Goal: Information Seeking & Learning: Learn about a topic

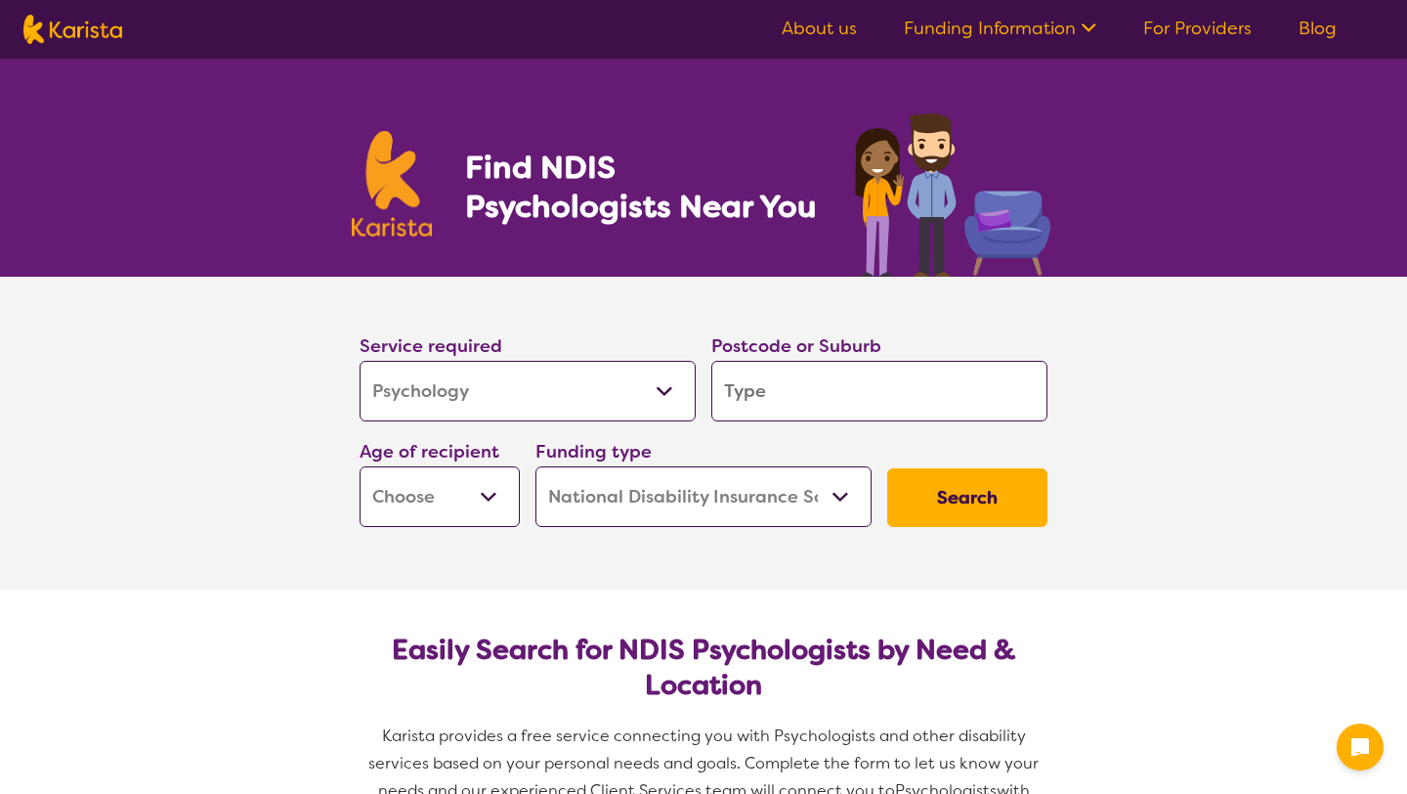
select select "Psychology"
select select "NDIS"
select select "Psychology"
select select "NDIS"
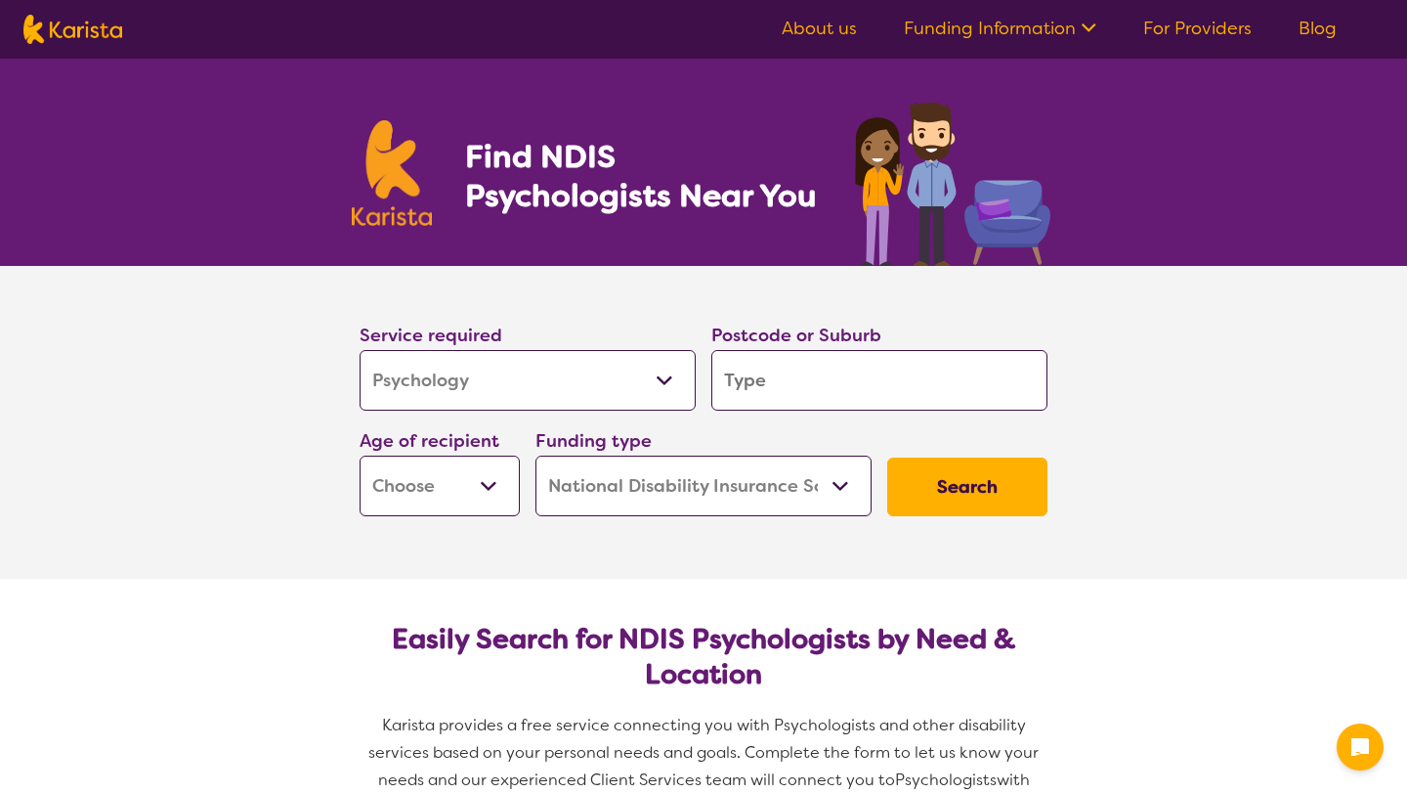
click at [765, 374] on input "search" at bounding box center [879, 380] width 336 height 61
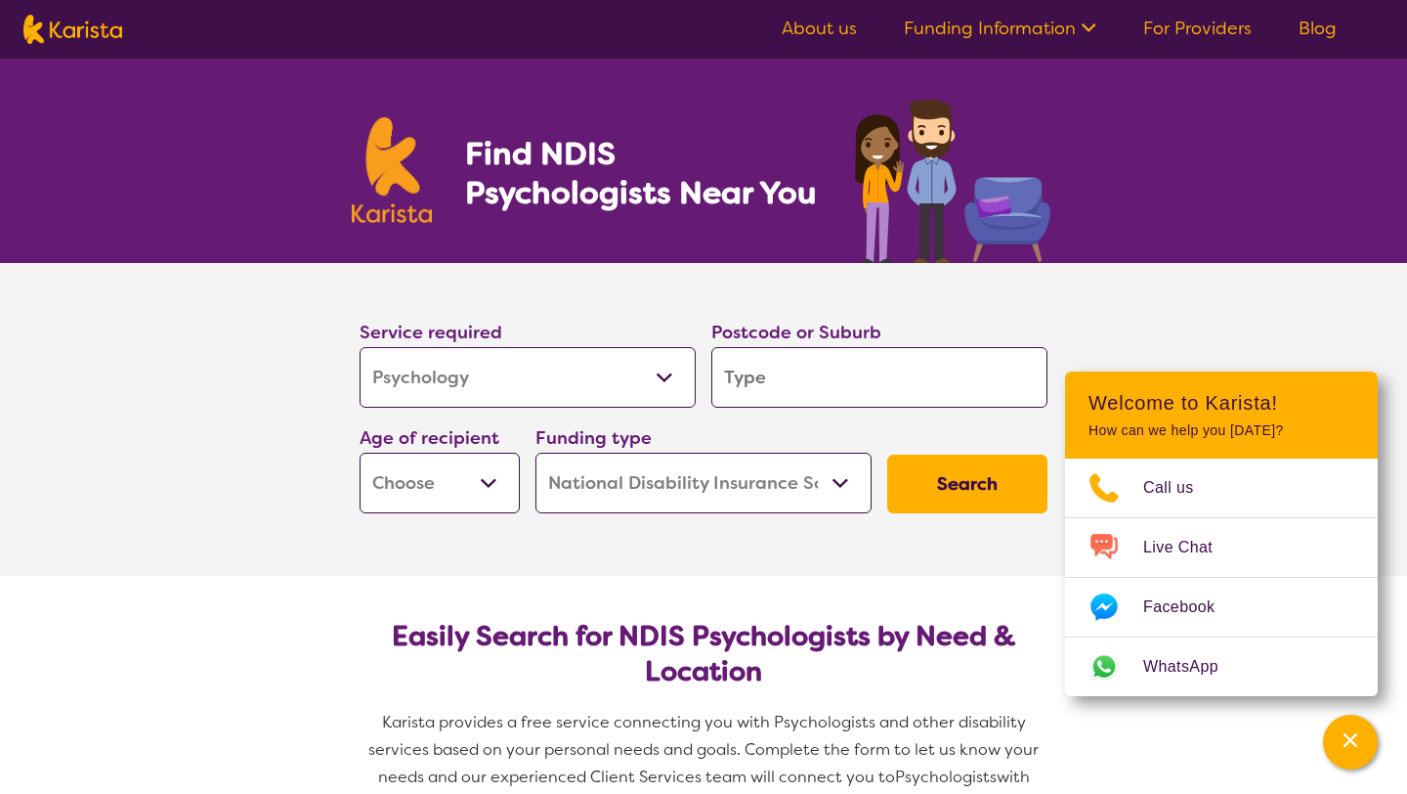
type input "5"
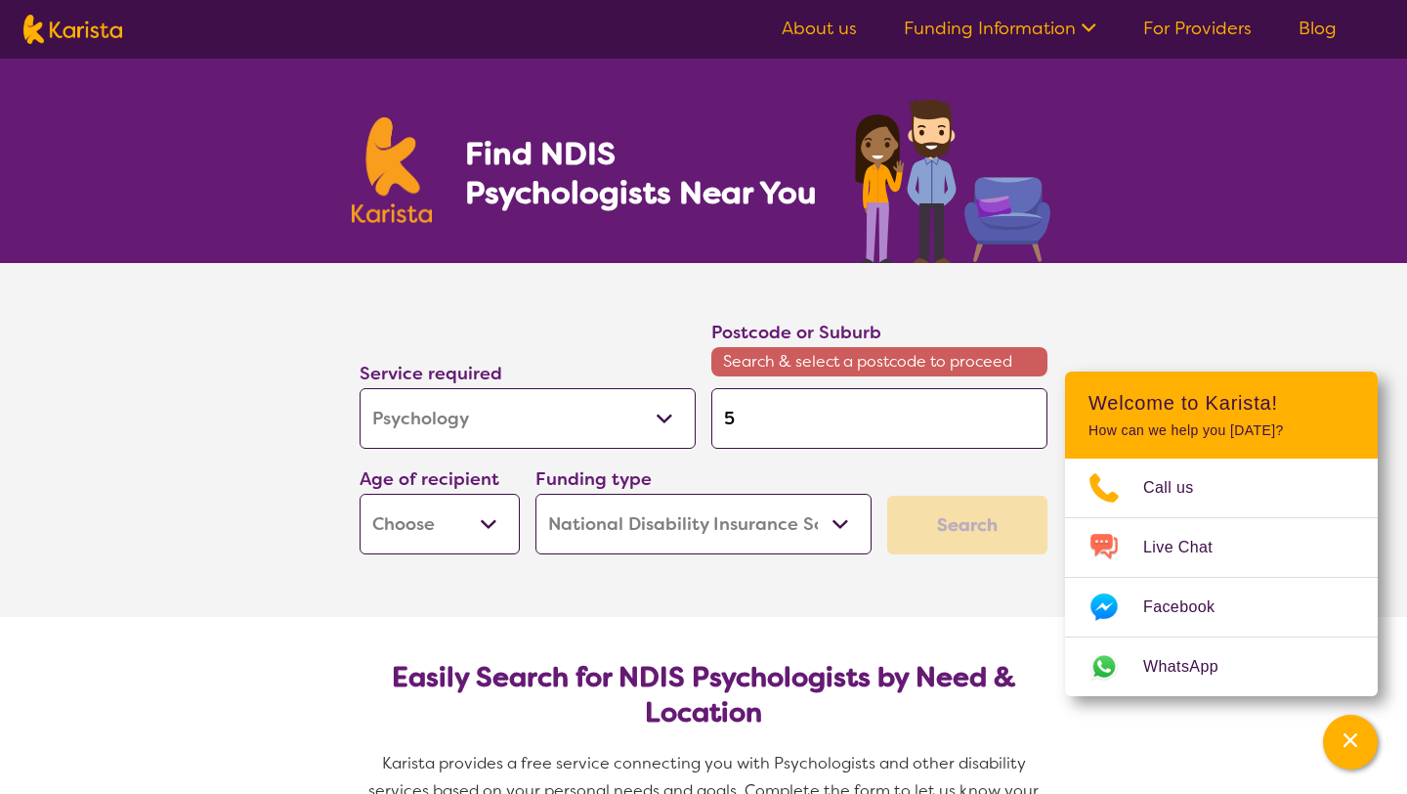
type input "52"
type input "525"
type input "5255"
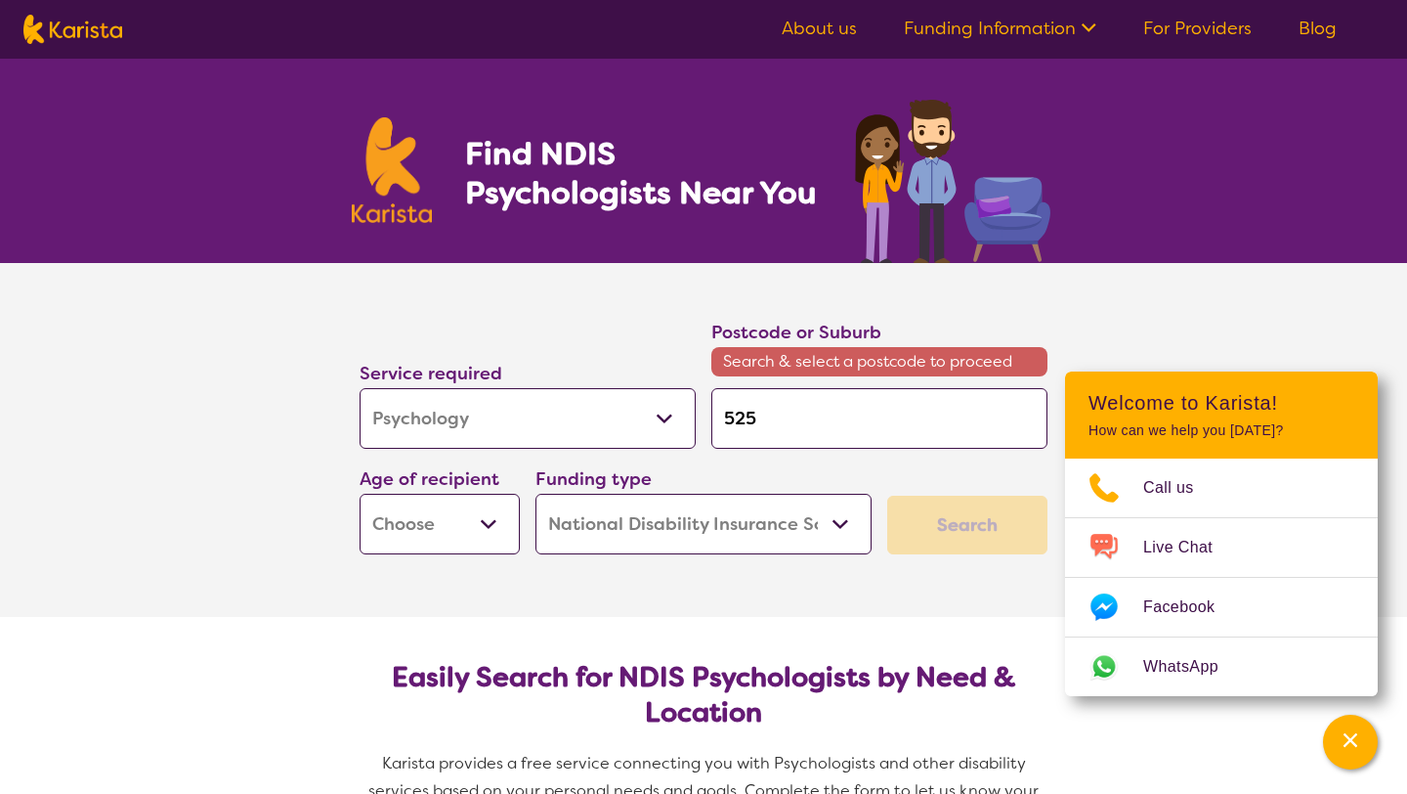
type input "5255"
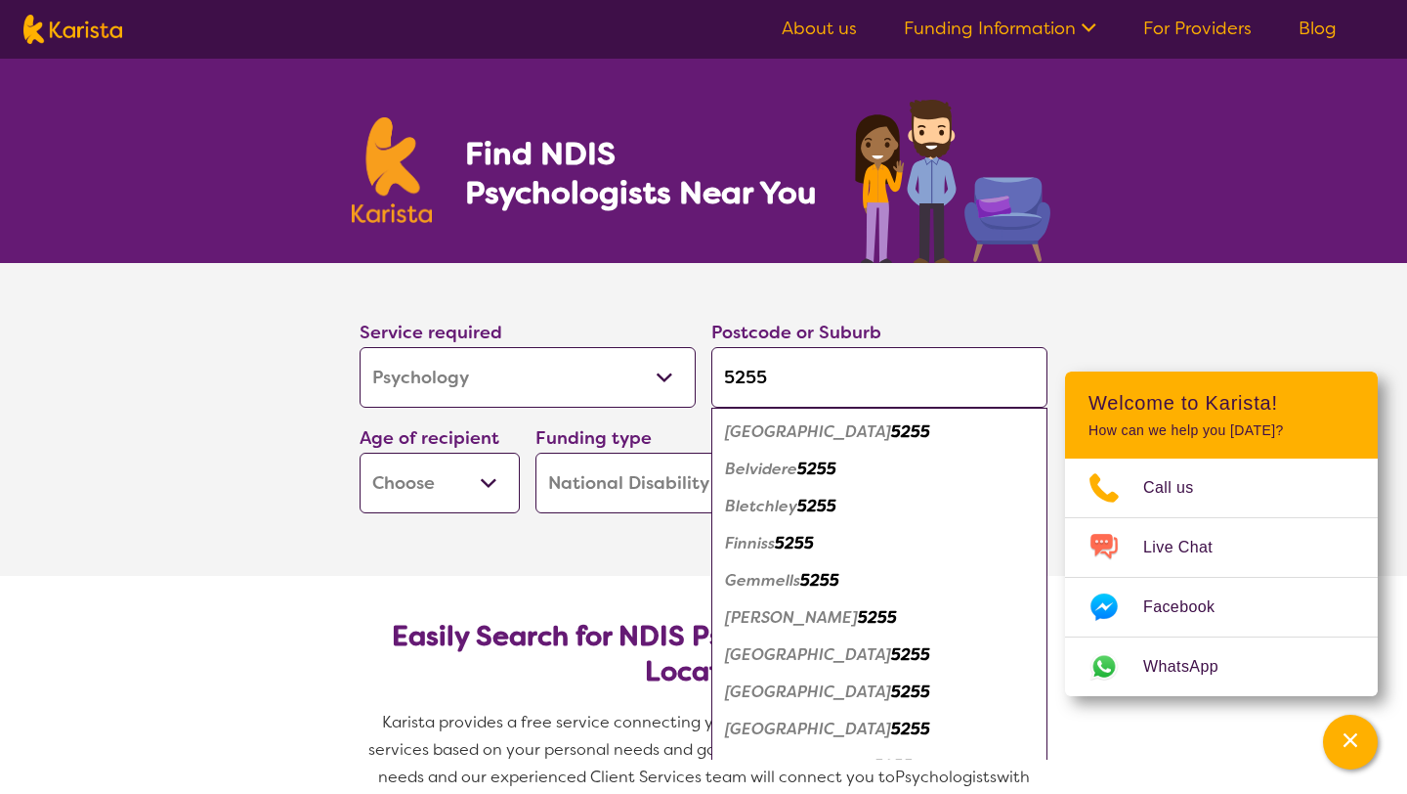
type input "5255"
click at [488, 476] on select "Early Childhood - 0 to 9 Child - 10 to 11 Adolescent - 12 to 17 Adult - 18 to 6…" at bounding box center [440, 482] width 160 height 61
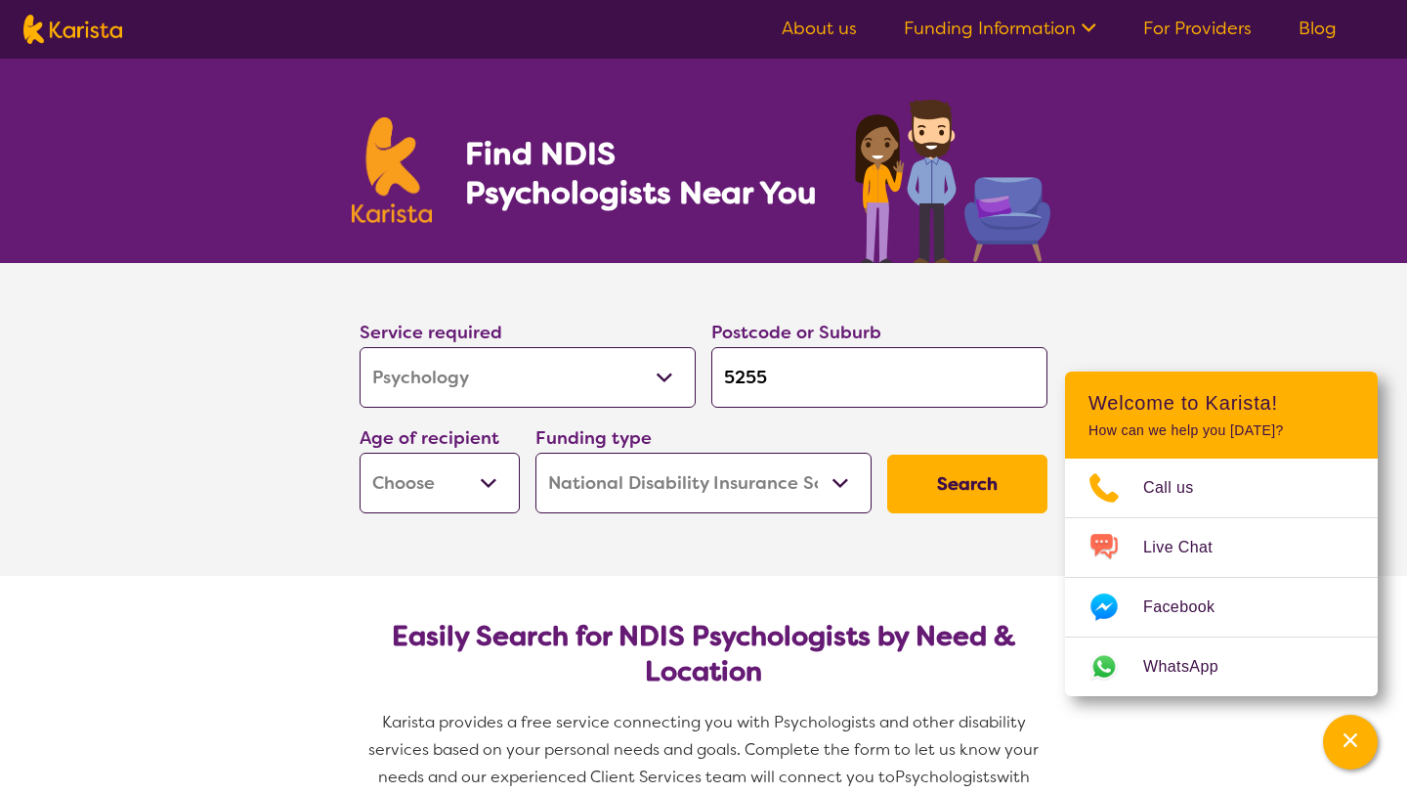
select select "AD"
click at [360, 452] on select "Early Childhood - 0 to 9 Child - 10 to 11 Adolescent - 12 to 17 Adult - 18 to 6…" at bounding box center [440, 482] width 160 height 61
select select "AD"
click at [968, 486] on button "Search" at bounding box center [967, 483] width 160 height 59
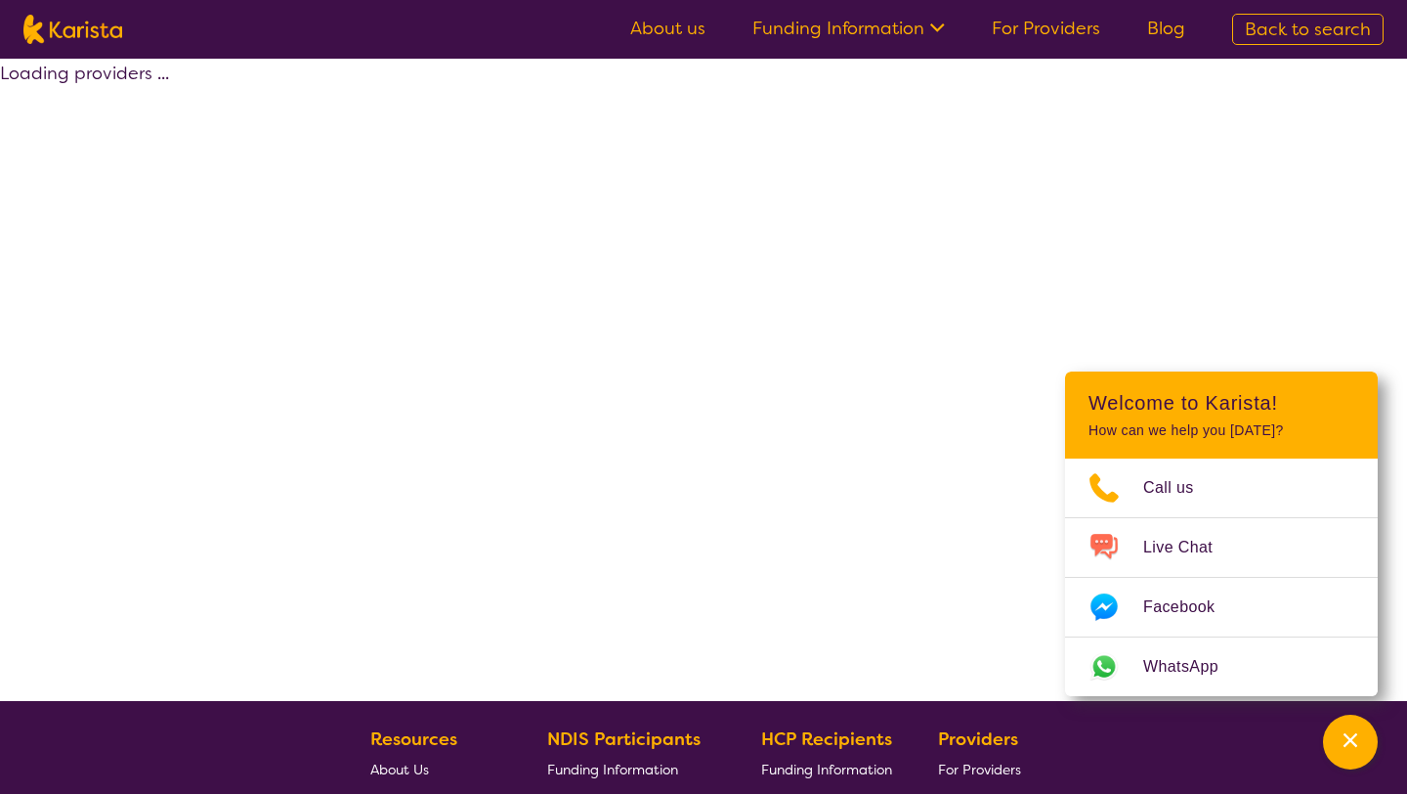
select select "by_score"
